Goal: Navigation & Orientation: Go to known website

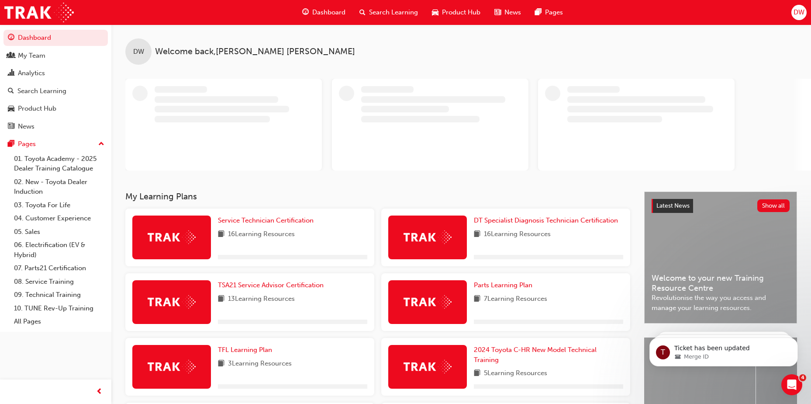
click at [795, 14] on span "DW" at bounding box center [799, 12] width 11 height 10
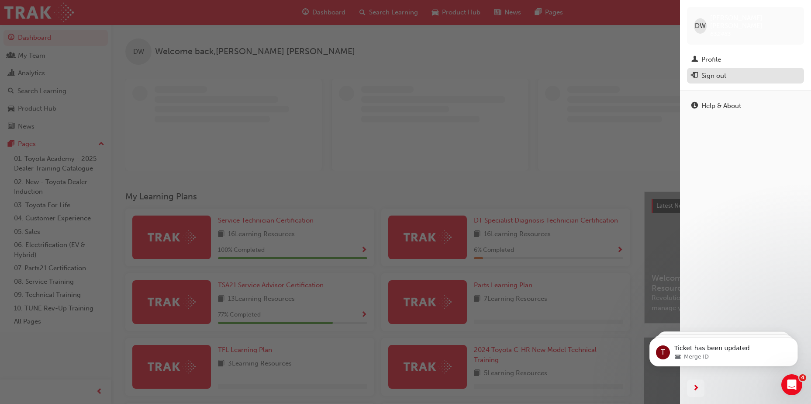
click at [721, 71] on div "Sign out" at bounding box center [713, 76] width 25 height 10
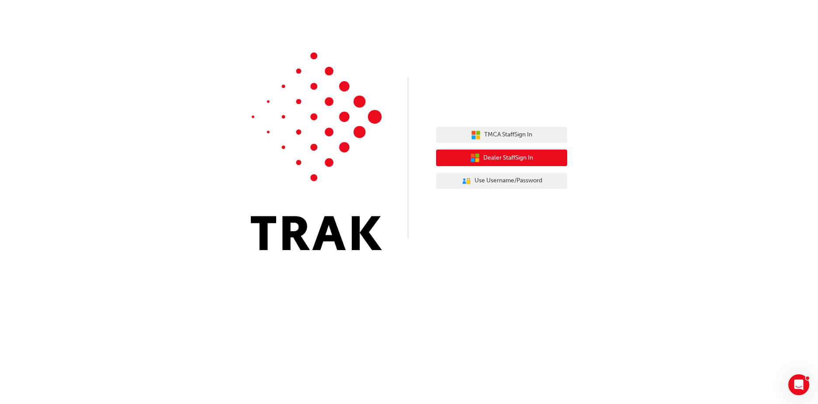
click at [534, 156] on button "Dealer Staff Sign In" at bounding box center [501, 157] width 131 height 17
click at [518, 157] on span "Dealer Staff Sign In" at bounding box center [508, 158] width 50 height 10
